Goal: Check status

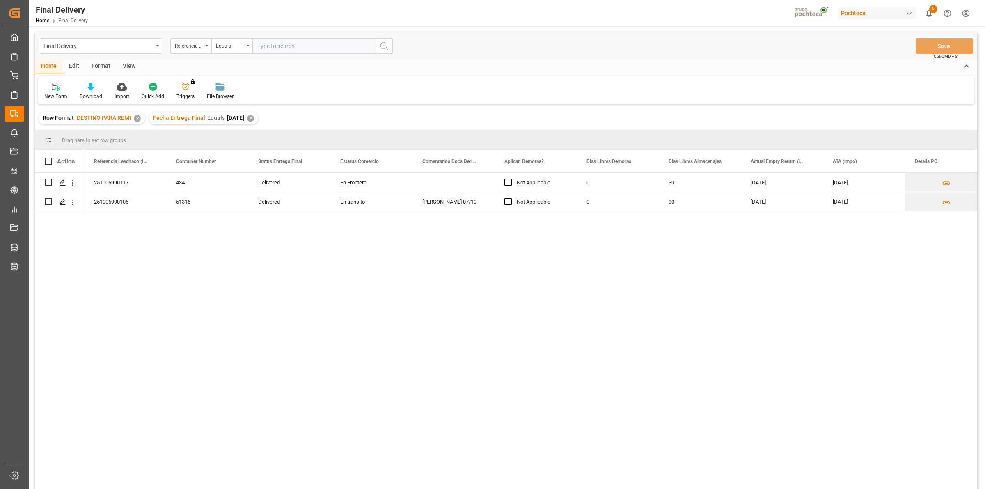
click at [130, 66] on div "View" at bounding box center [129, 66] width 25 height 14
click at [56, 85] on div at bounding box center [52, 86] width 16 height 9
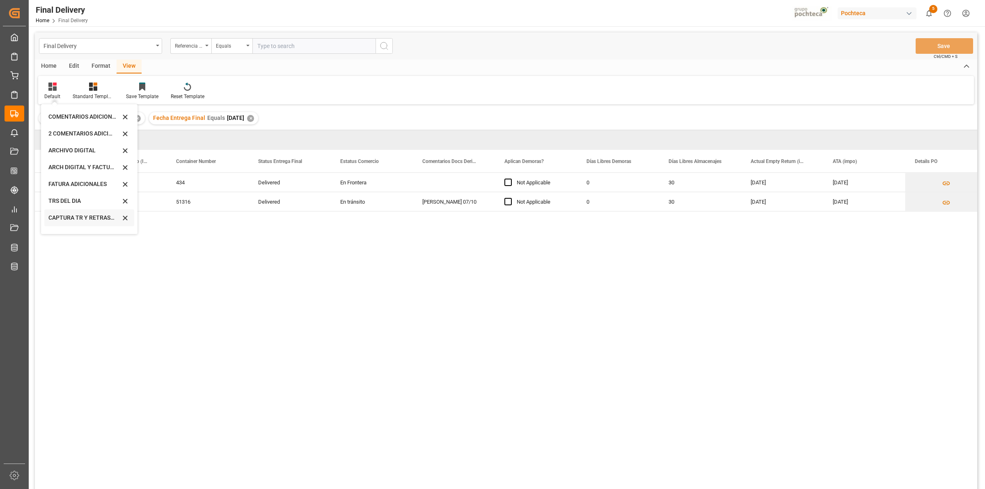
scroll to position [78, 0]
click at [75, 219] on div "CAPTURA TR Y RETRASO CON ENTREGA Y SUCURSAL" at bounding box center [84, 222] width 72 height 9
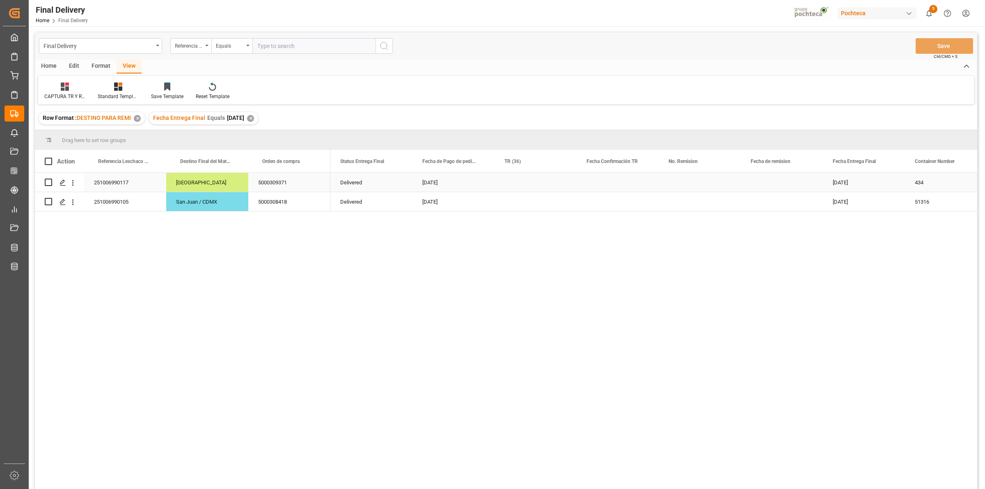
click at [520, 185] on div "Press SPACE to select this row." at bounding box center [535, 182] width 82 height 19
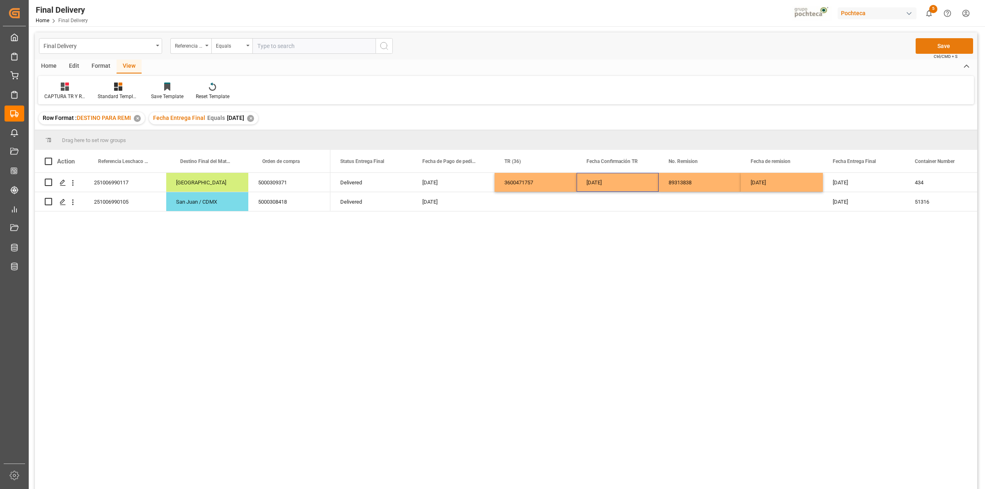
click at [946, 42] on button "Save" at bounding box center [943, 46] width 57 height 16
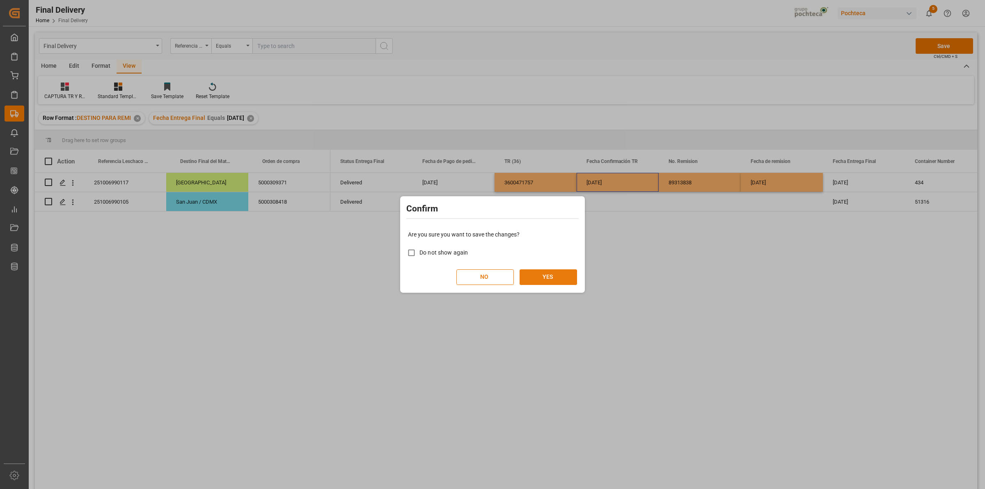
click at [548, 269] on div "NO YES" at bounding box center [492, 277] width 169 height 16
click at [557, 273] on button "YES" at bounding box center [547, 277] width 57 height 16
